Goal: Task Accomplishment & Management: Complete application form

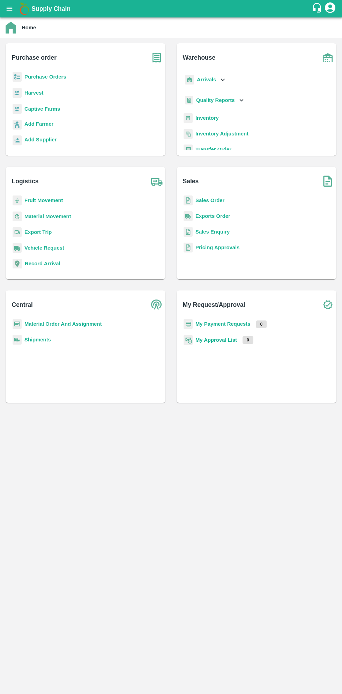
click at [45, 77] on b "Purchase Orders" at bounding box center [45, 77] width 42 height 6
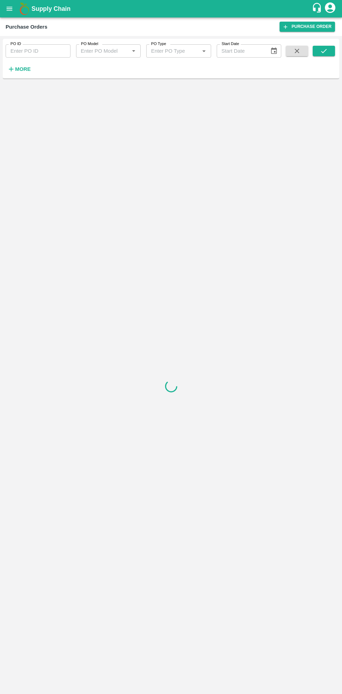
click at [22, 72] on strong "More" at bounding box center [23, 69] width 16 height 6
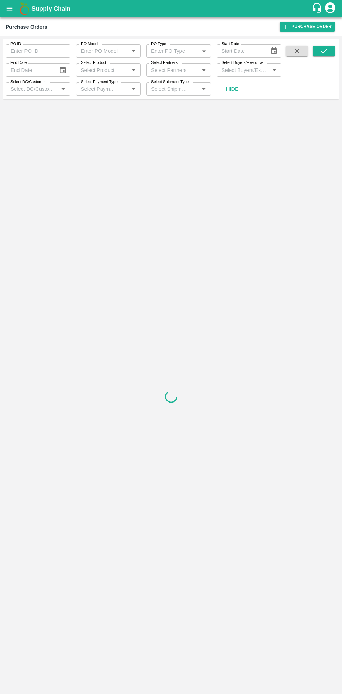
click at [246, 67] on input "Select Buyers/Executive" at bounding box center [243, 69] width 49 height 9
type input "saga"
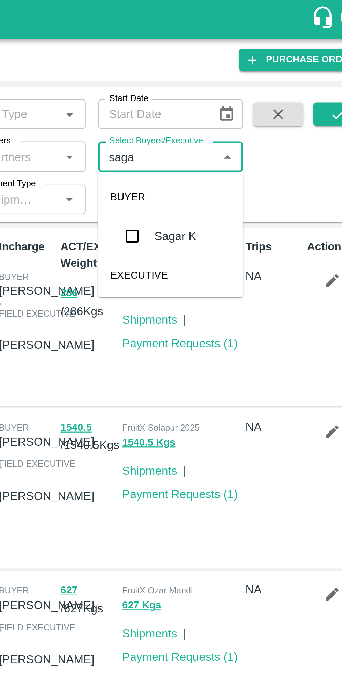
click at [231, 109] on input "checkbox" at bounding box center [232, 105] width 14 height 14
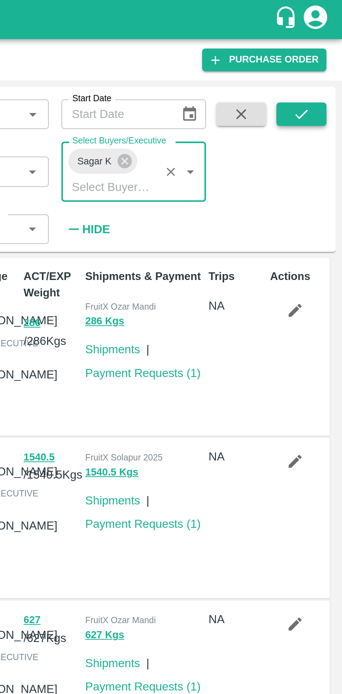
click at [319, 54] on button "submit" at bounding box center [324, 51] width 22 height 10
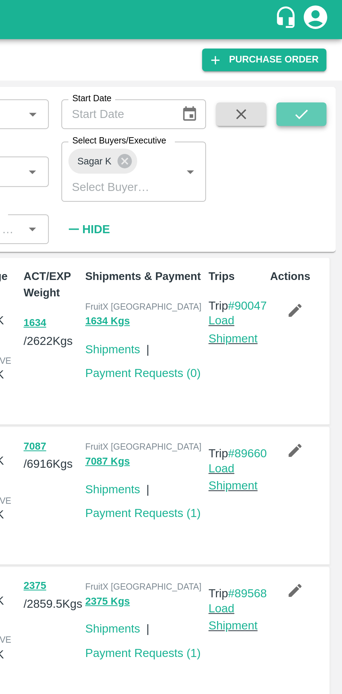
click at [328, 51] on button "submit" at bounding box center [324, 51] width 22 height 10
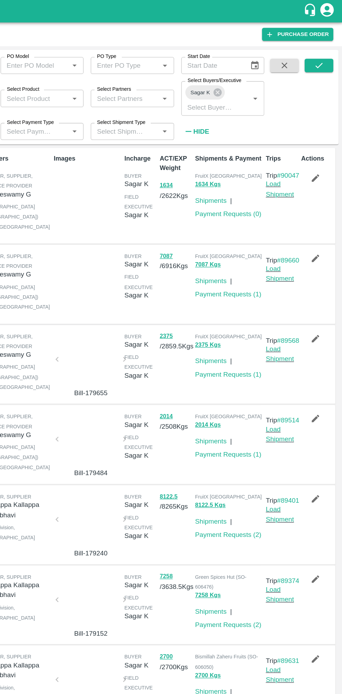
click at [320, 204] on icon "button" at bounding box center [321, 201] width 6 height 6
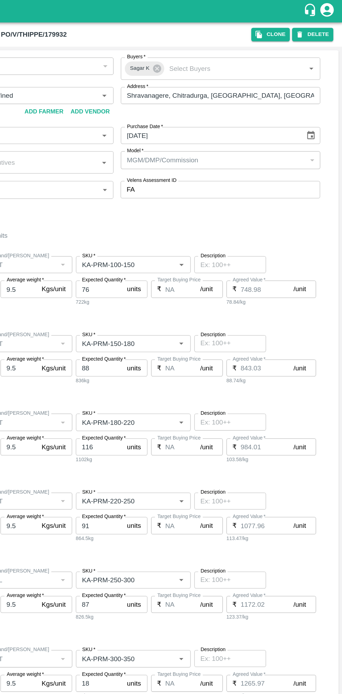
type input "[PERSON_NAME] G-undefined"
type input "118-Chitradurga"
type input "Pomegranate"
type input "GT"
type input "KA-PRM-100-150"
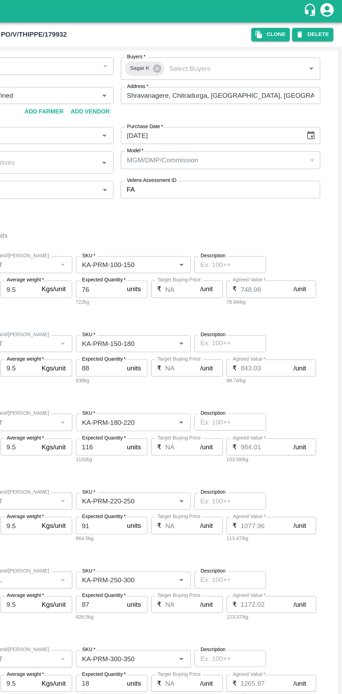
type input "NA"
type input "Pomegranate"
type input "GT"
type input "KA-PRM-150-180"
type input "NA"
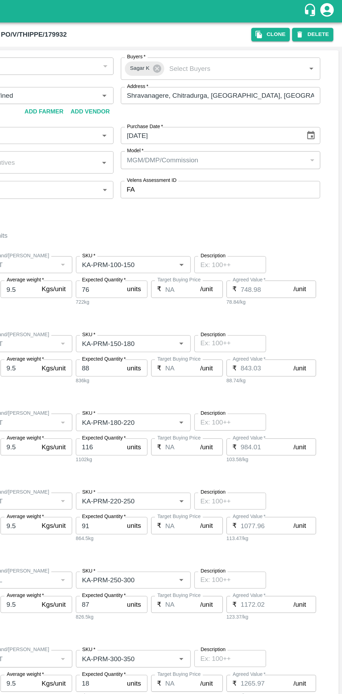
type input "Pomegranate"
type input "GT"
type input "KA-PRM-180-220"
type input "NA"
type input "Pomegranate"
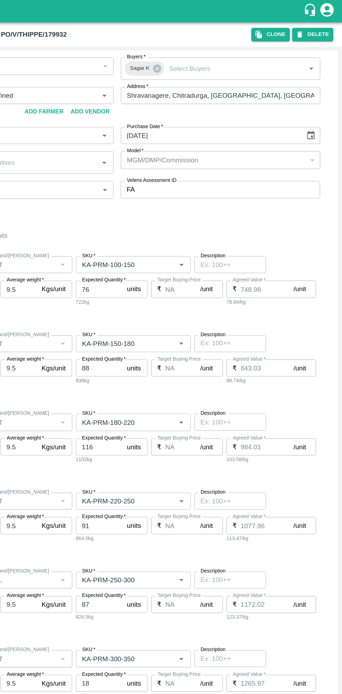
type input "GT"
type input "KA-PRM-220-250"
type input "NA"
type input "Pomegranate"
type input "GL"
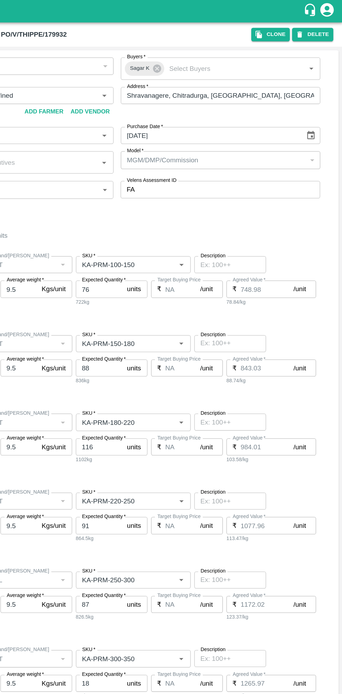
type input "KA-PRM-250-300"
type input "NA"
type input "Pomegranate"
type input "GT"
type input "KA-PRM-300-350"
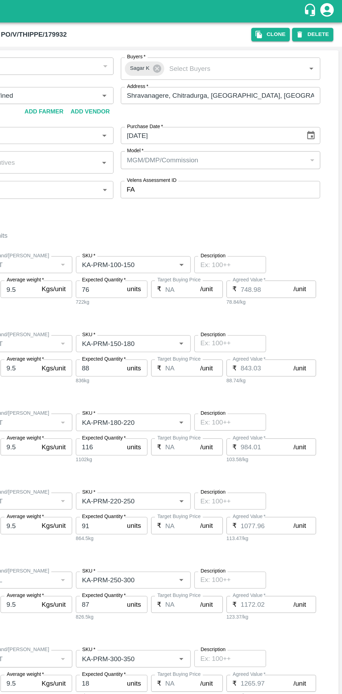
type input "NA"
type input "Pomegranate"
type input "GT"
type input "KA-PRM-350-400"
type input "NA"
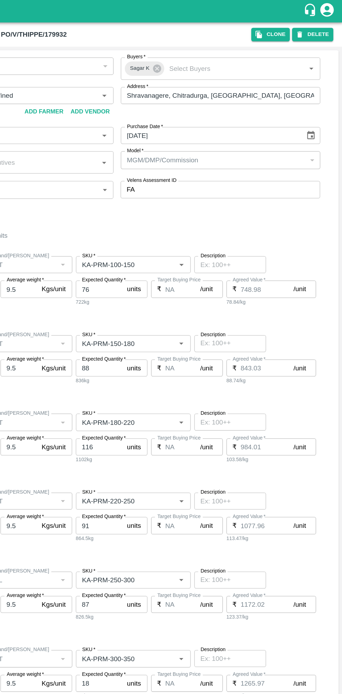
type input "Pomegranate"
type input "GT"
type input "KA-SUPR-180++"
type input "NA"
type input "Pomegranate"
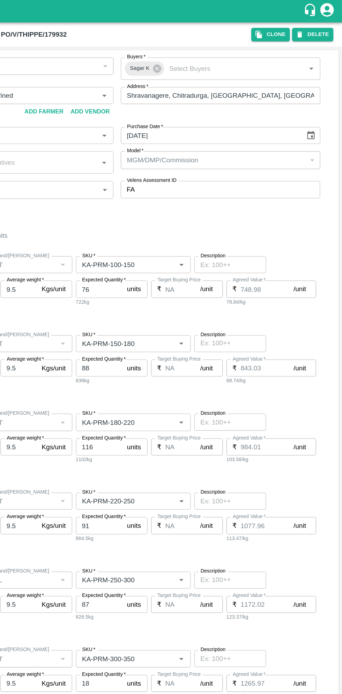
type input "GT"
type input "KA-SUPR-100++"
type input "NA"
type input "Pomegranate"
type input "GT"
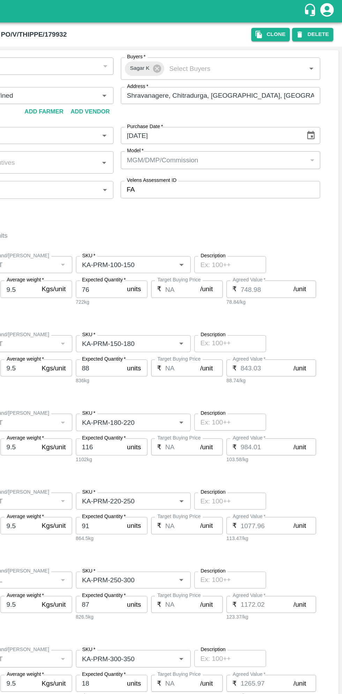
type input "KA-Loose A"
type input "NA"
type input "Pomegranate"
type input "GT"
type input "KA-Green"
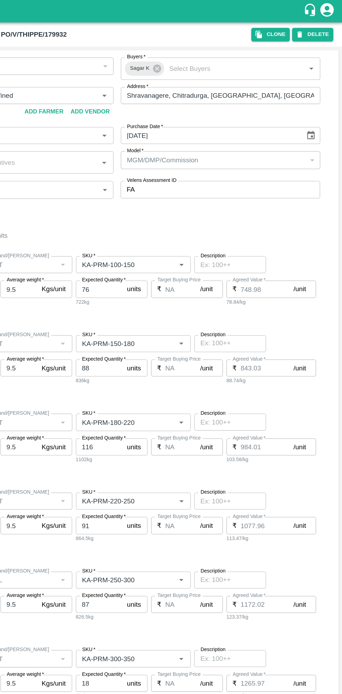
type input "NA"
type input "Pomegranate"
type input "GT"
type input "KA-PRM-180++"
type input "NA"
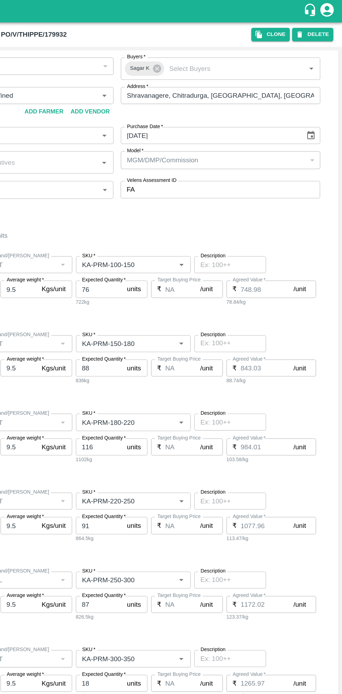
type input "Pomegranate"
type input "GT"
type input "KA-Damage Fruit"
type input "NA"
type input "Pomegranate"
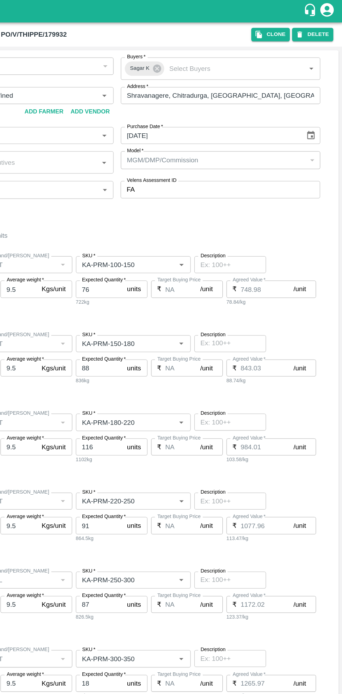
type input "GT"
type input "KA-Loose B"
type input "NA"
type input "Pomegranate"
type input "GT"
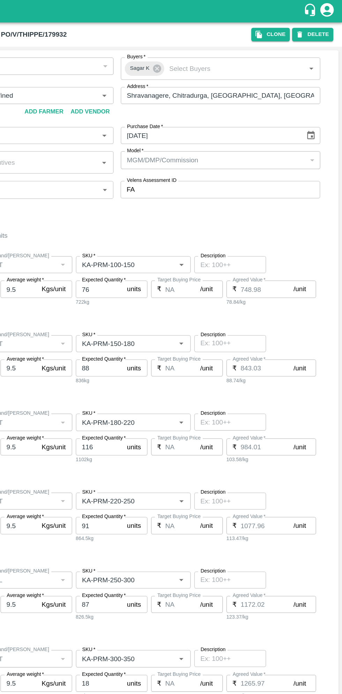
type input "KA-Loose B"
type input "NA"
type input "Pomegranate"
type input "GT"
type input "KA-PRM-400++"
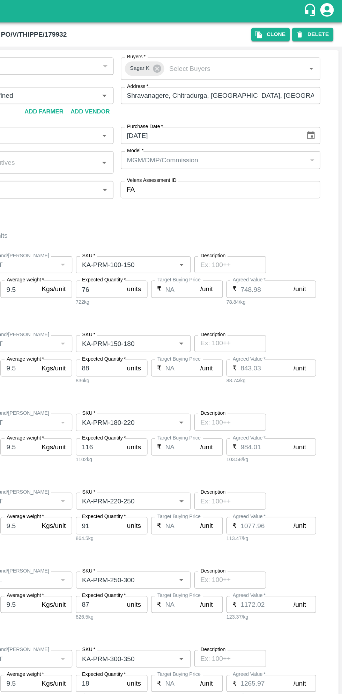
type input "NA"
click at [279, 27] on icon "button" at bounding box center [277, 27] width 5 height 6
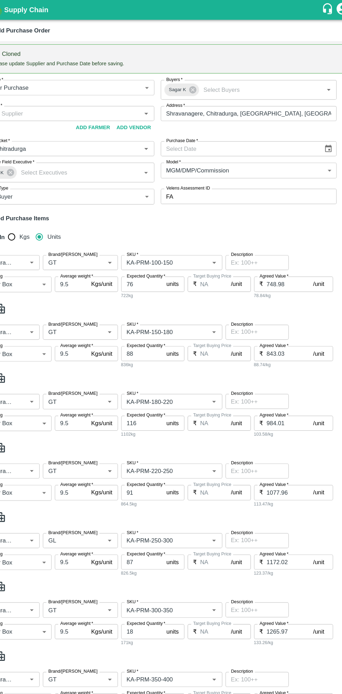
click at [316, 128] on icon "Choose date" at bounding box center [318, 131] width 8 height 8
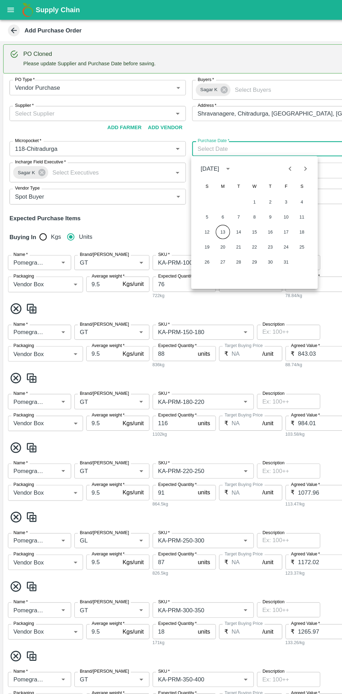
click at [197, 207] on button "13" at bounding box center [196, 205] width 13 height 13
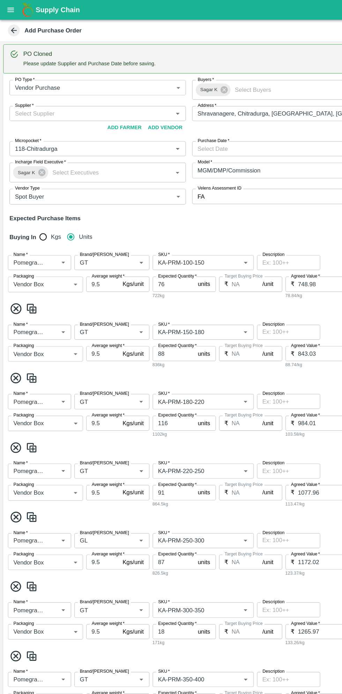
type input "[DATE]"
click at [99, 97] on input "Supplier   *" at bounding box center [80, 100] width 140 height 9
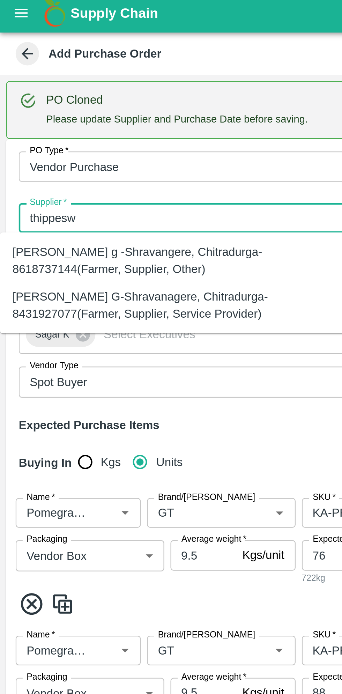
click at [80, 139] on div "[PERSON_NAME] G-Shravanagere, Chitradurga-8431927077(Farmer, Supplier, Service …" at bounding box center [78, 139] width 144 height 16
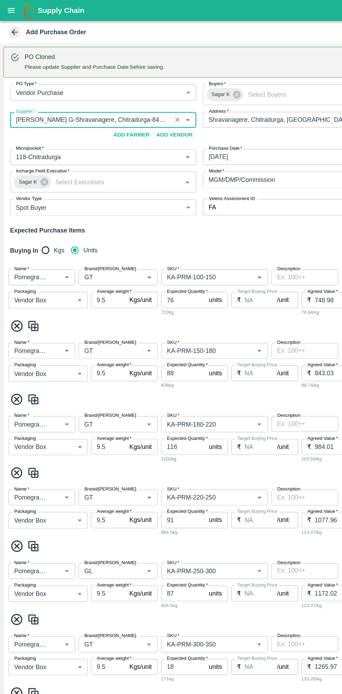
scroll to position [1, 0]
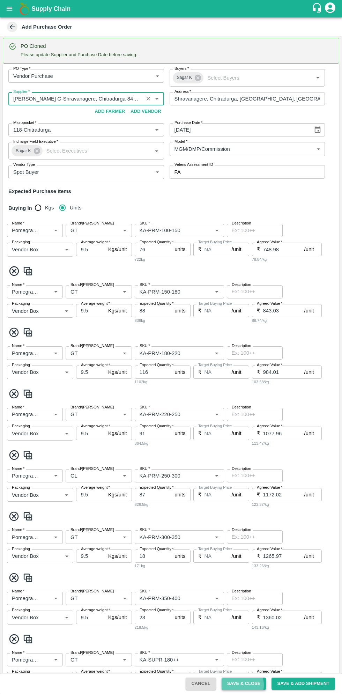
type input "[PERSON_NAME] G-Shravanagere, Chitradurga-8431927077(Farmer, Supplier, Service …"
click at [245, 684] on button "Save & Close" at bounding box center [244, 683] width 45 height 12
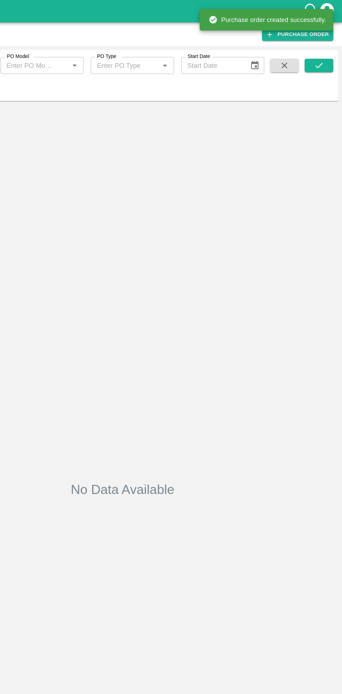
click at [29, 74] on button "More" at bounding box center [19, 69] width 27 height 12
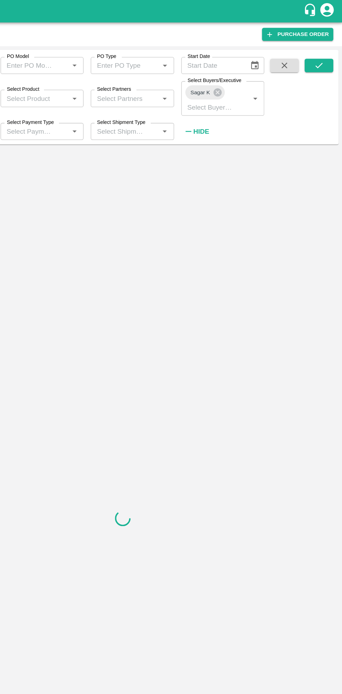
click at [252, 70] on div "Sagar K Select Buyers/Executive   *" at bounding box center [249, 76] width 65 height 27
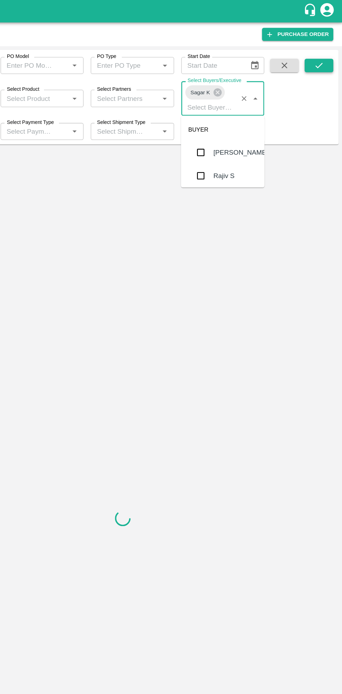
click at [324, 51] on icon "submit" at bounding box center [324, 51] width 8 height 8
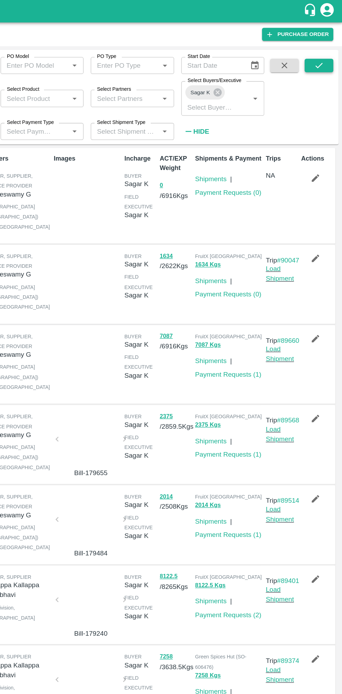
scroll to position [1, 0]
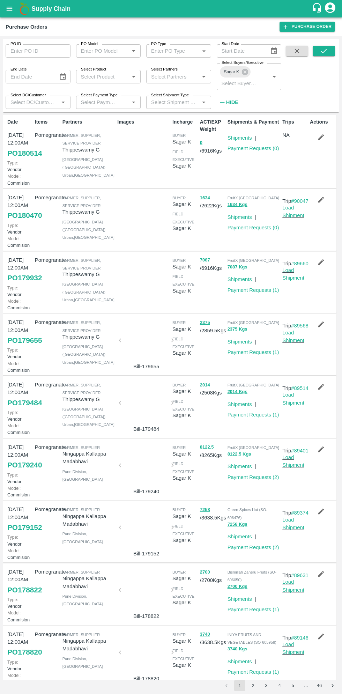
click at [320, 137] on icon "button" at bounding box center [321, 137] width 6 height 6
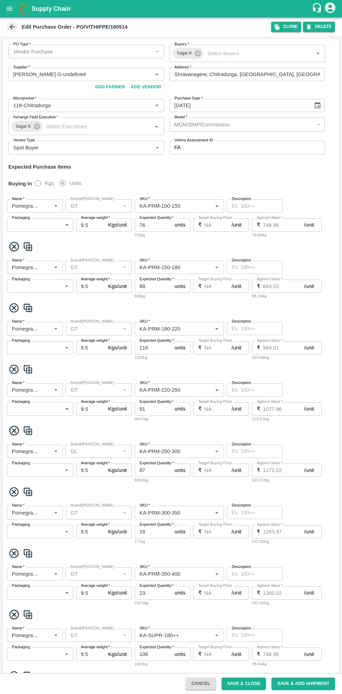
type input "[PERSON_NAME] G-undefined"
type input "118-Chitradurga"
type input "Pomegranate"
type input "GT"
type input "KA-PRM-100-150"
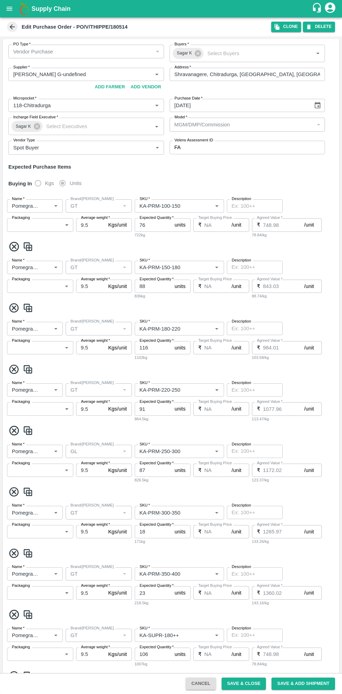
type input "NA"
type input "Pomegranate"
type input "GT"
type input "KA-PRM-150-180"
type input "NA"
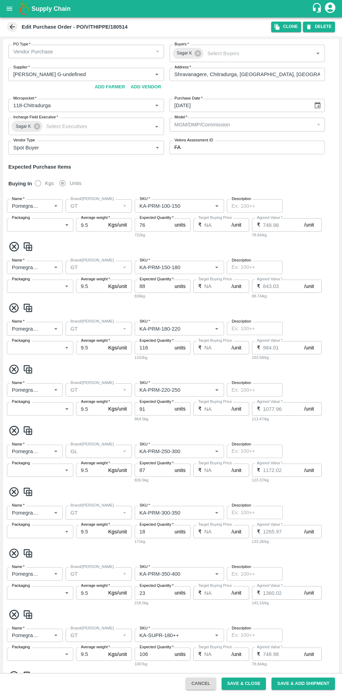
type input "Pomegranate"
type input "GT"
type input "KA-PRM-180-220"
type input "NA"
type input "Pomegranate"
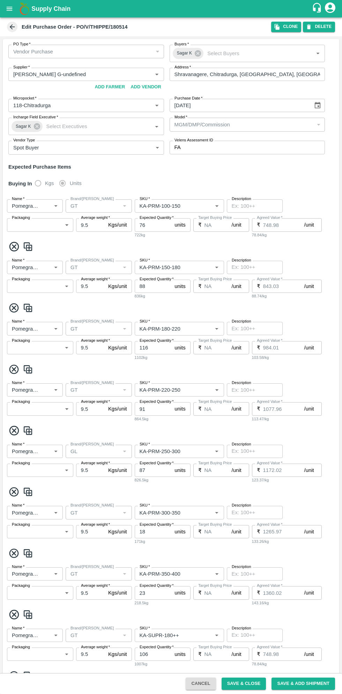
type input "GT"
type input "KA-PRM-220-250"
type input "NA"
type input "Pomegranate"
type input "GL"
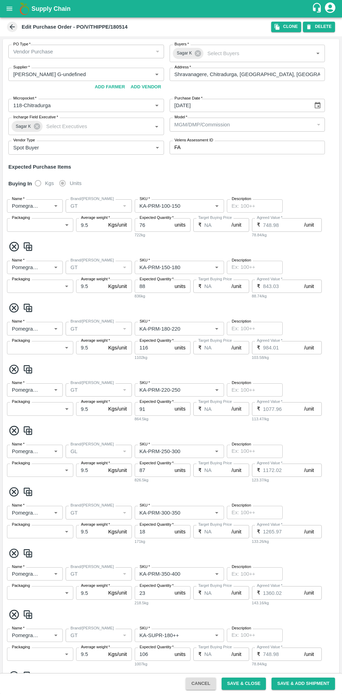
type input "KA-PRM-250-300"
type input "NA"
type input "Pomegranate"
type input "GT"
type input "KA-PRM-300-350"
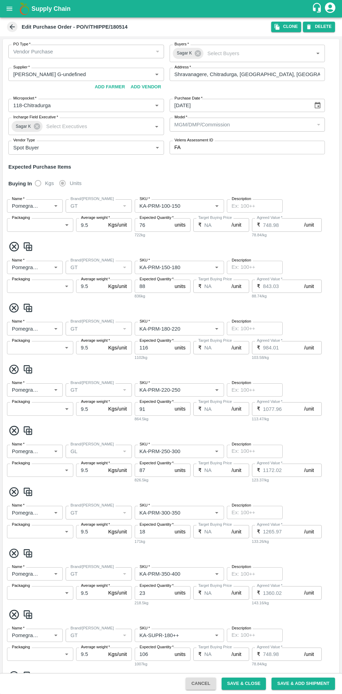
type input "NA"
type input "Pomegranate"
type input "GT"
type input "KA-PRM-350-400"
type input "NA"
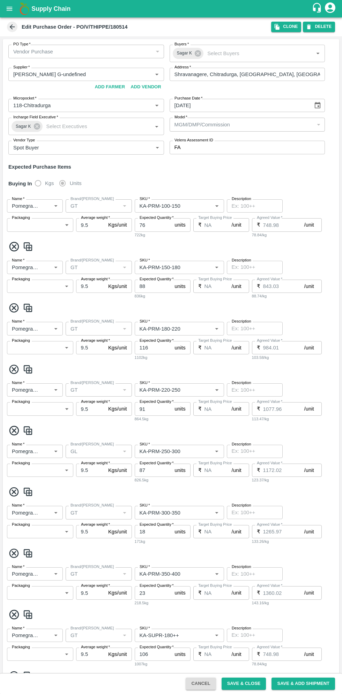
type input "Pomegranate"
type input "GT"
type input "KA-SUPR-180++"
type input "NA"
type input "Pomegranate"
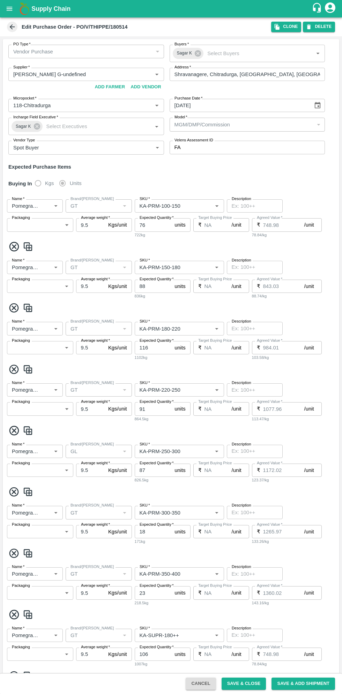
type input "GT"
type input "KA-SUPR-100++"
type input "NA"
type input "Pomegranate"
type input "GT"
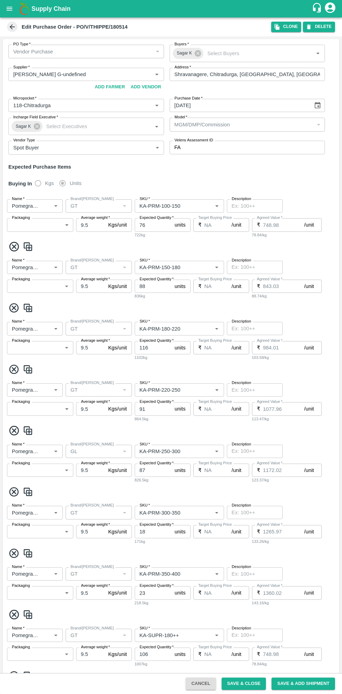
type input "KA-Loose A"
type input "NA"
type input "Pomegranate"
type input "GT"
type input "KA-Green"
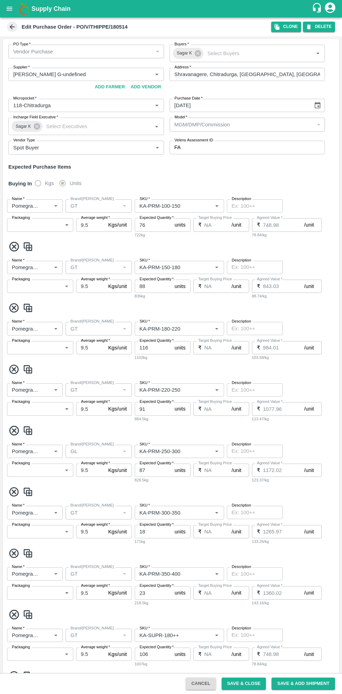
type input "NA"
type input "Pomegranate"
type input "GT"
type input "KA-PRM-180++"
type input "NA"
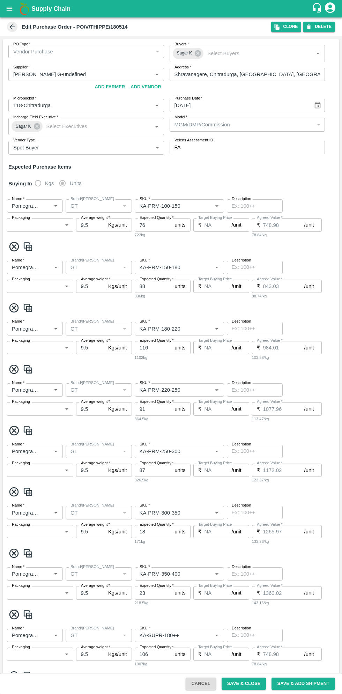
type input "Pomegranate"
type input "GT"
type input "KA-Damage Fruit"
type input "NA"
type input "Pomegranate"
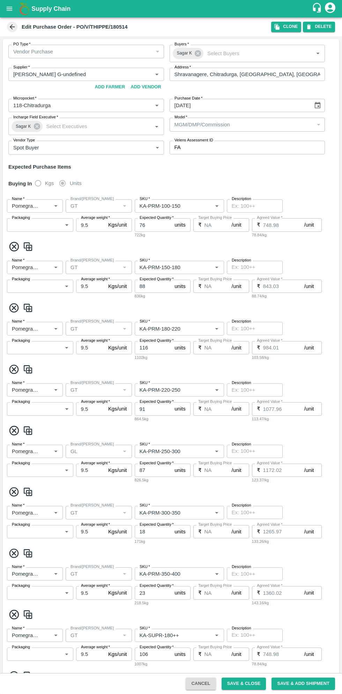
type input "GT"
type input "KA-Loose B"
type input "NA"
type input "Pomegranate"
type input "GT"
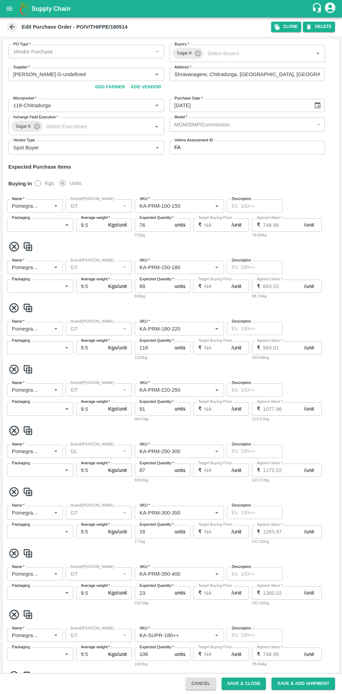
type input "KA-Loose B"
type input "NA"
type input "Pomegranate"
type input "GT"
type input "KA-PRM-400++"
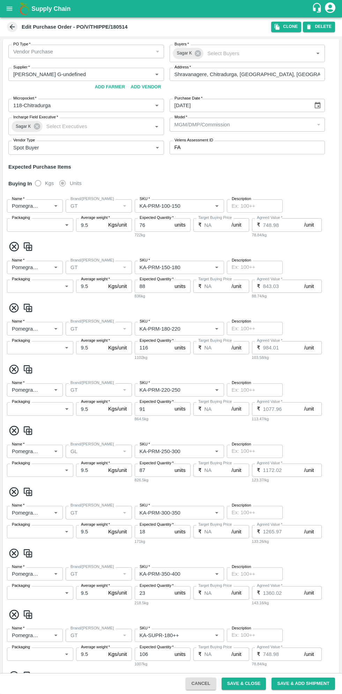
type input "NA"
click at [159, 347] on input "116" at bounding box center [153, 347] width 37 height 13
type input "11"
click at [158, 409] on input "91" at bounding box center [153, 408] width 37 height 13
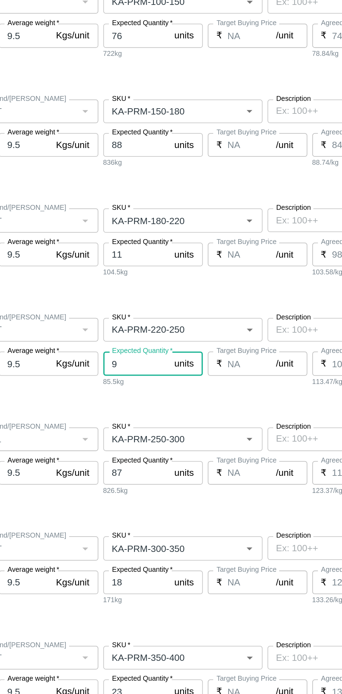
type input "9"
click at [157, 463] on input "87" at bounding box center [153, 469] width 37 height 13
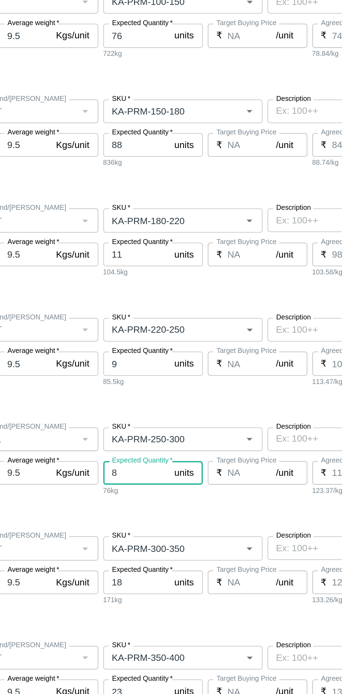
scroll to position [95, 0]
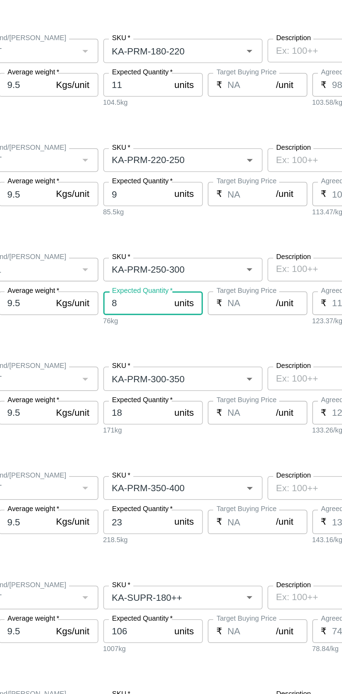
type input "8"
click at [160, 438] on input "18" at bounding box center [153, 435] width 37 height 13
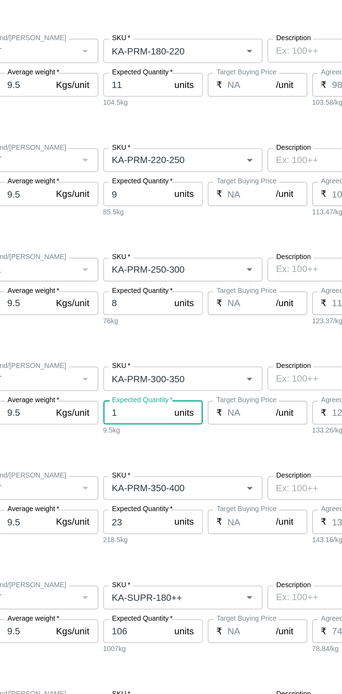
type input "1"
click at [160, 491] on input "23" at bounding box center [153, 497] width 37 height 13
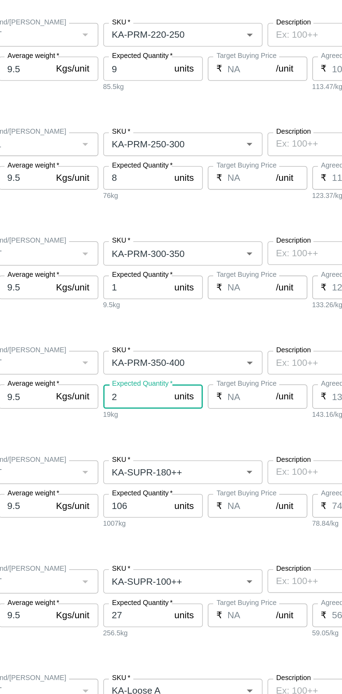
scroll to position [235, 0]
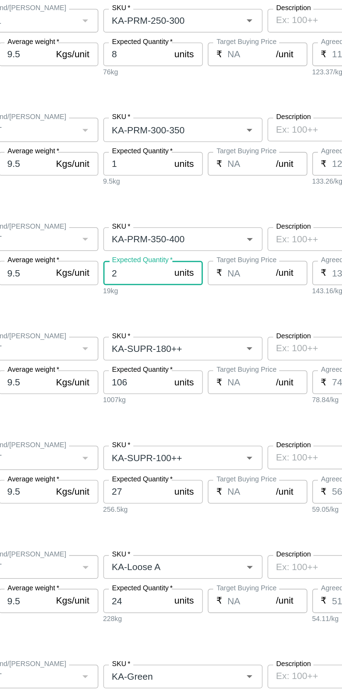
type input "2"
click at [160, 420] on input "106" at bounding box center [153, 418] width 37 height 13
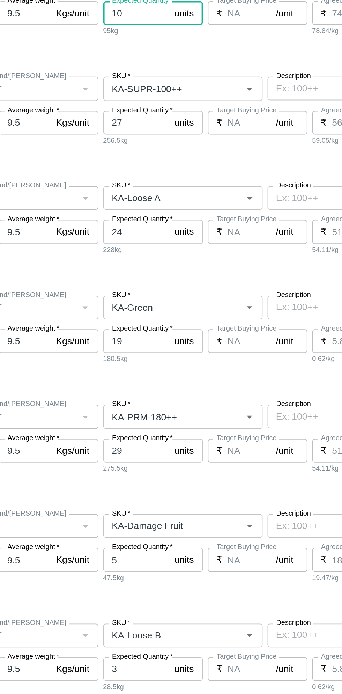
scroll to position [0, 0]
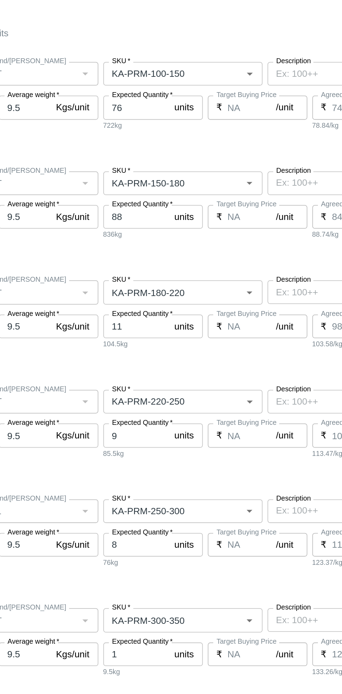
type input "10"
click at [160, 230] on input "76" at bounding box center [153, 224] width 37 height 13
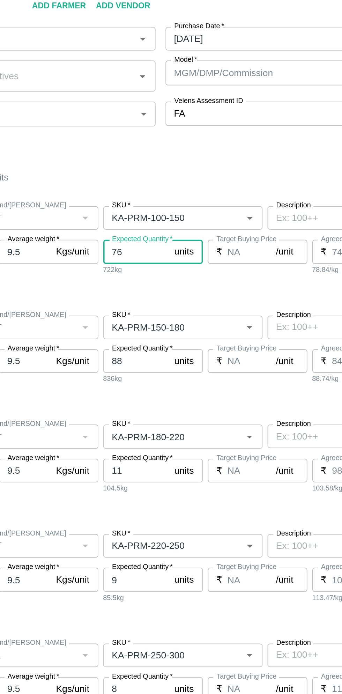
click at [155, 225] on input "76" at bounding box center [153, 224] width 37 height 13
type input "7"
type input "10"
click at [159, 286] on input "88" at bounding box center [153, 285] width 37 height 13
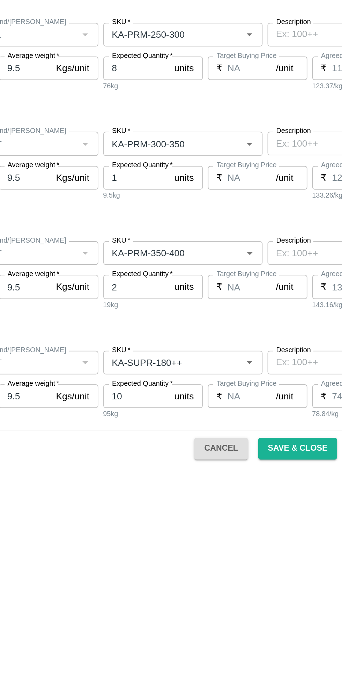
scroll to position [525, 0]
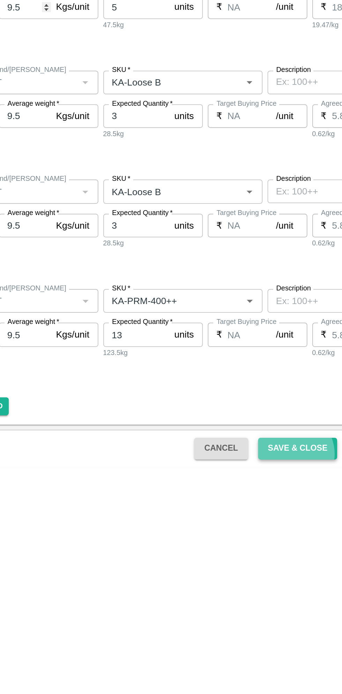
type input "8"
click at [246, 683] on button "Save & Close" at bounding box center [244, 683] width 45 height 12
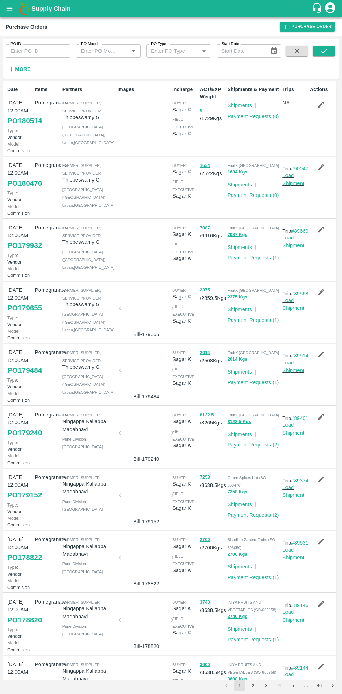
click at [22, 127] on link "PO 180514" at bounding box center [24, 120] width 35 height 13
click at [254, 118] on link "Payment Requests ( 0 )" at bounding box center [253, 116] width 52 height 6
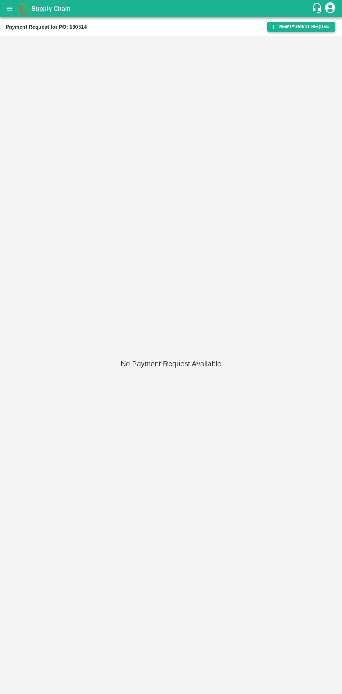
click at [297, 26] on button "New Payment Request" at bounding box center [301, 27] width 68 height 10
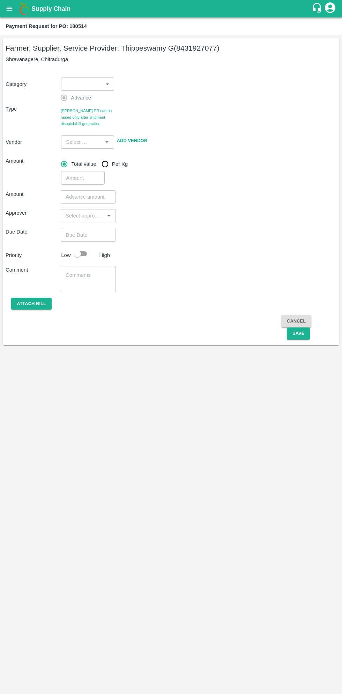
click at [96, 63] on div "Farmer, Supplier, Service Provider: Thippeswamy G (8431927077) Shravanagere, Ch…" at bounding box center [171, 191] width 336 height 307
click at [90, 85] on body "Supply Chain Payment Request for PO: 180514 Farmer, Supplier, Service Provider:…" at bounding box center [171, 347] width 342 height 694
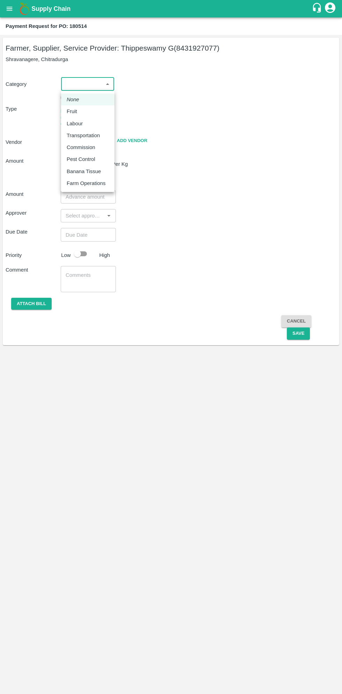
click at [74, 114] on p "Fruit" at bounding box center [72, 111] width 10 height 8
type input "1"
type input "Thippeswamy G - 8431927077(Farmer, Supplier, Service Provider)"
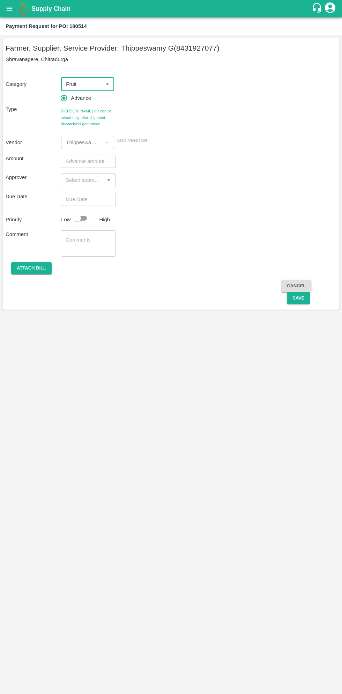
click at [89, 160] on input "number" at bounding box center [88, 161] width 55 height 13
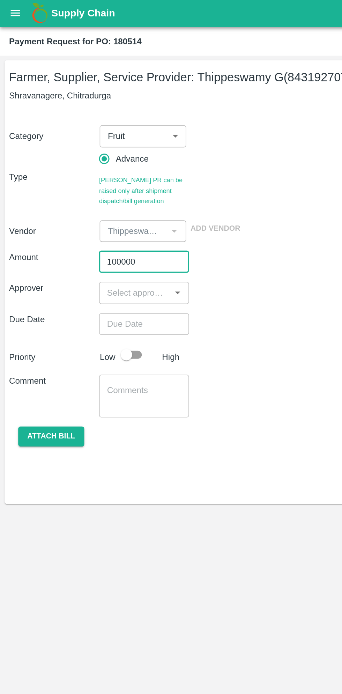
type input "100000"
click at [91, 180] on input "input" at bounding box center [82, 179] width 39 height 9
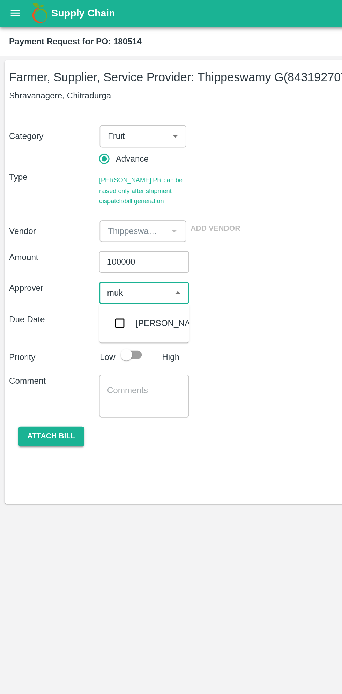
type input "muku"
click at [74, 198] on input "checkbox" at bounding box center [73, 199] width 14 height 14
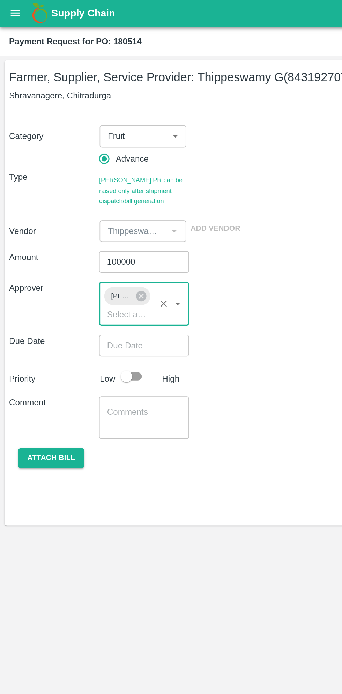
click at [87, 215] on input "Choose date" at bounding box center [86, 212] width 50 height 13
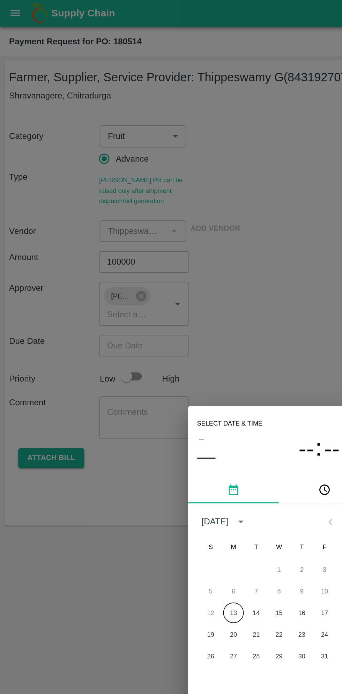
click at [143, 376] on button "13" at bounding box center [143, 376] width 13 height 13
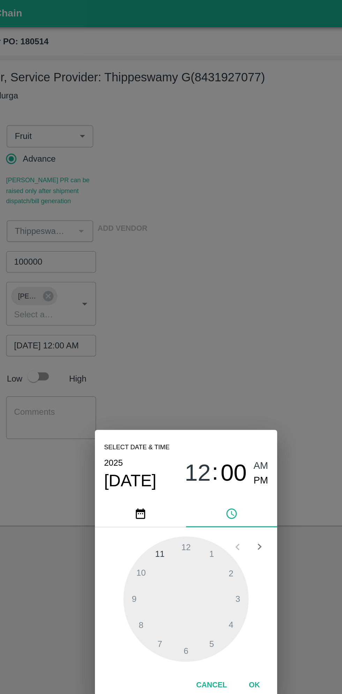
click at [217, 285] on span "AM" at bounding box center [216, 286] width 9 height 9
click at [156, 341] on div at bounding box center [171, 367] width 77 height 77
click at [142, 368] on div at bounding box center [171, 367] width 77 height 77
type input "13/10/2025 11:45 AM"
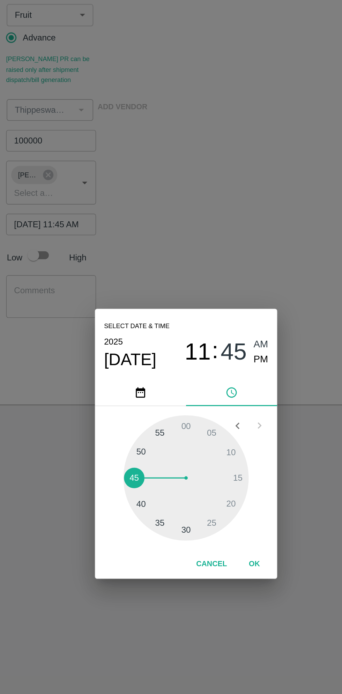
click at [212, 426] on button "OK" at bounding box center [213, 420] width 22 height 12
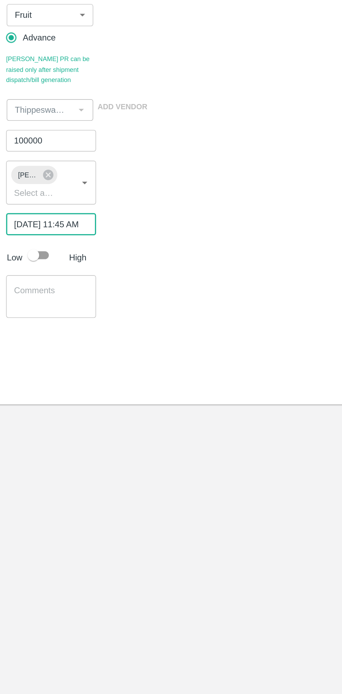
scroll to position [0, 6]
click at [83, 231] on input "checkbox" at bounding box center [78, 231] width 40 height 13
checkbox input "true"
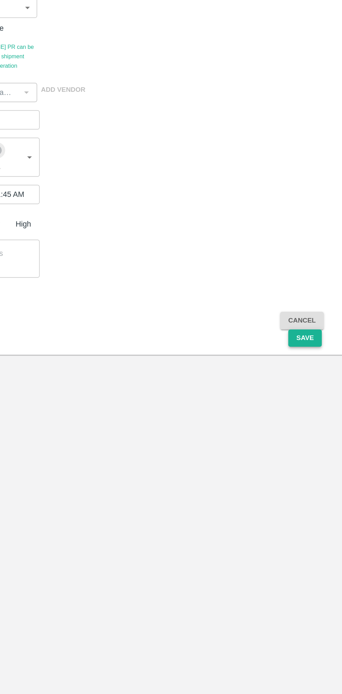
click at [296, 316] on button "Save" at bounding box center [298, 311] width 23 height 12
